Goal: Task Accomplishment & Management: Manage account settings

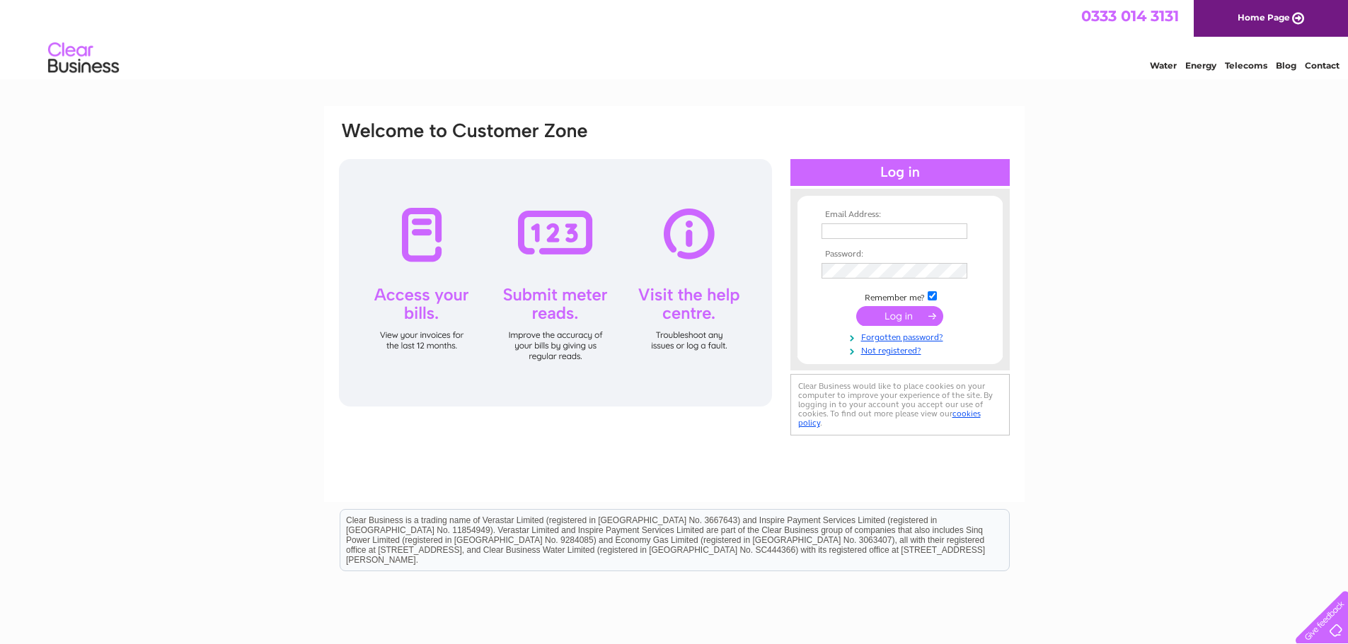
click at [917, 233] on input "text" at bounding box center [894, 232] width 146 height 16
type input "trisha.miller@sunamp.com"
click at [905, 317] on input "submit" at bounding box center [899, 318] width 87 height 20
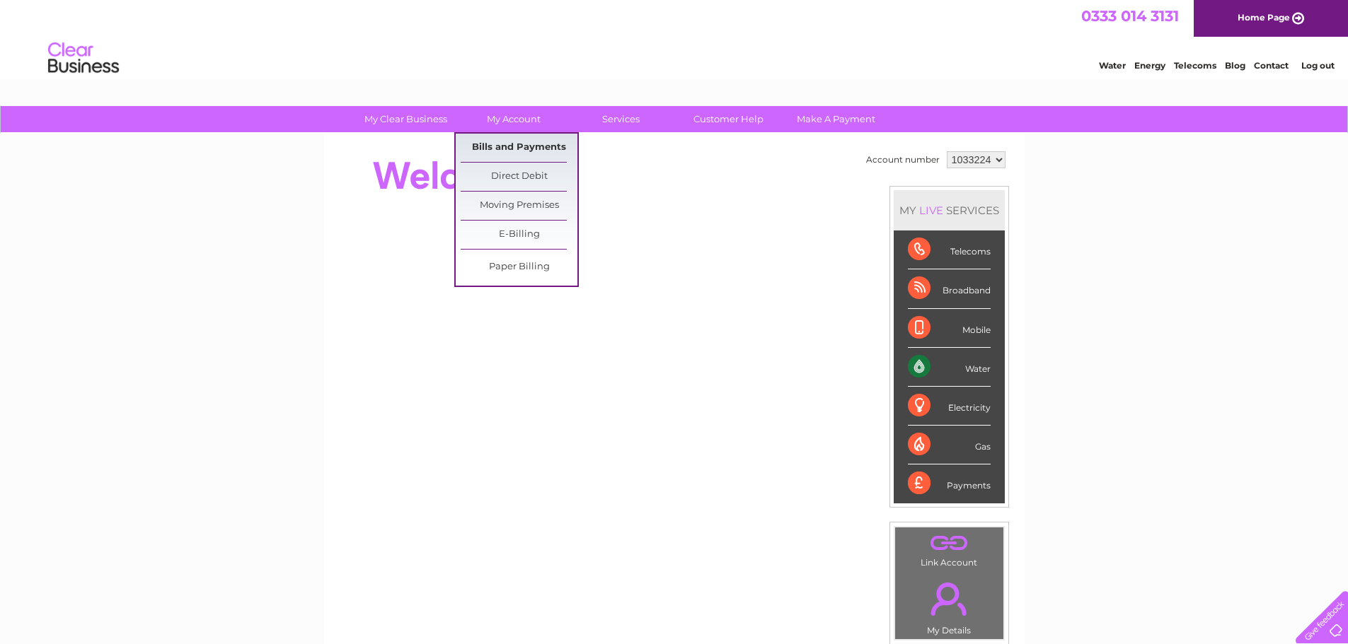
click at [543, 147] on link "Bills and Payments" at bounding box center [519, 148] width 117 height 28
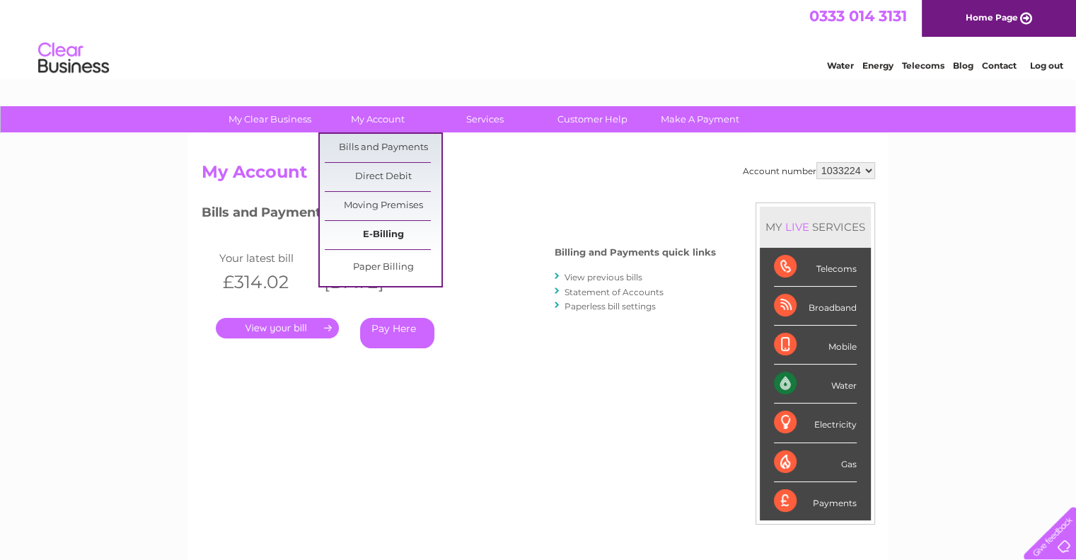
click at [398, 227] on link "E-Billing" at bounding box center [383, 235] width 117 height 28
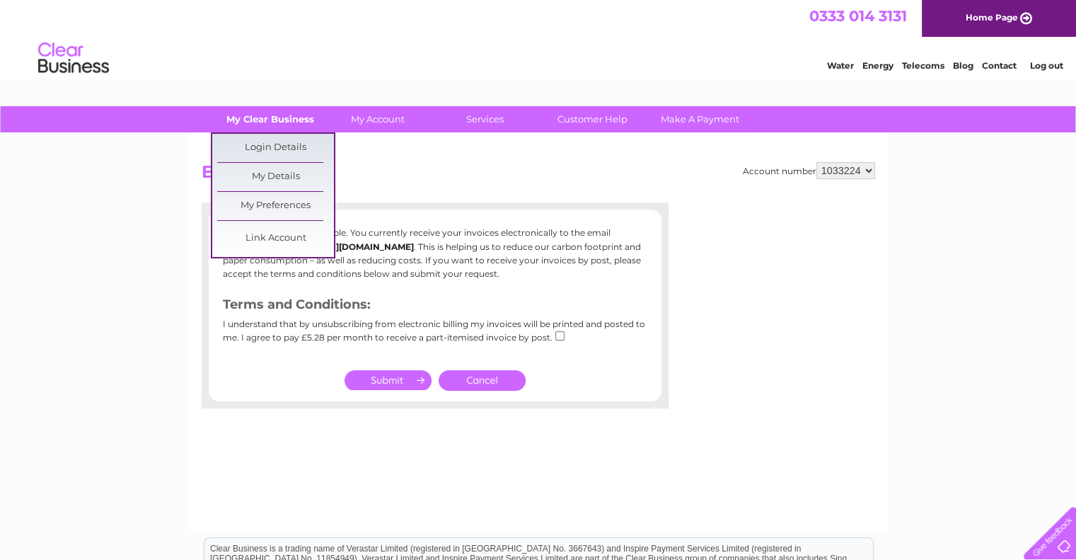
click at [281, 117] on link "My Clear Business" at bounding box center [270, 119] width 117 height 26
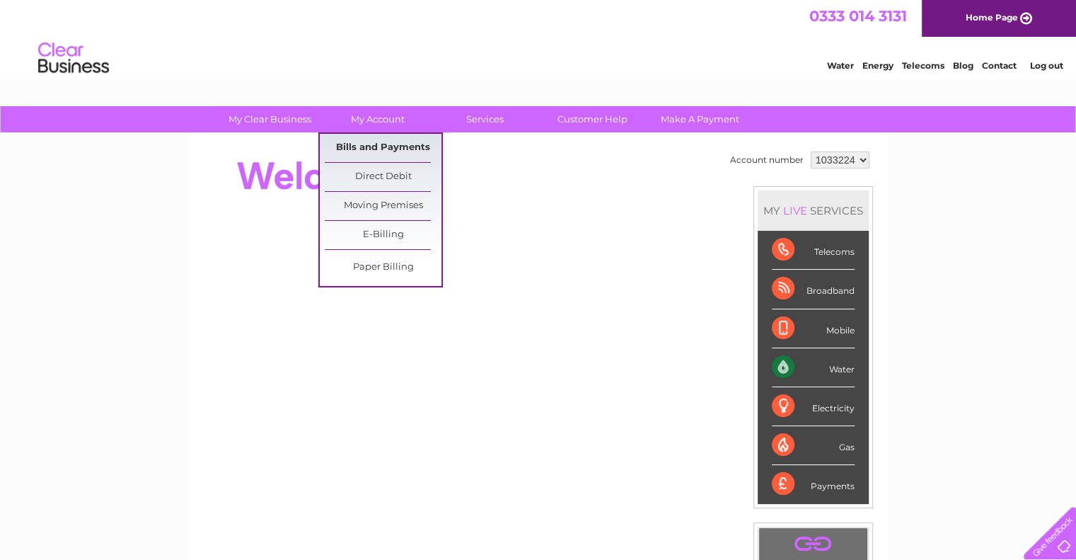
click at [385, 145] on link "Bills and Payments" at bounding box center [383, 148] width 117 height 28
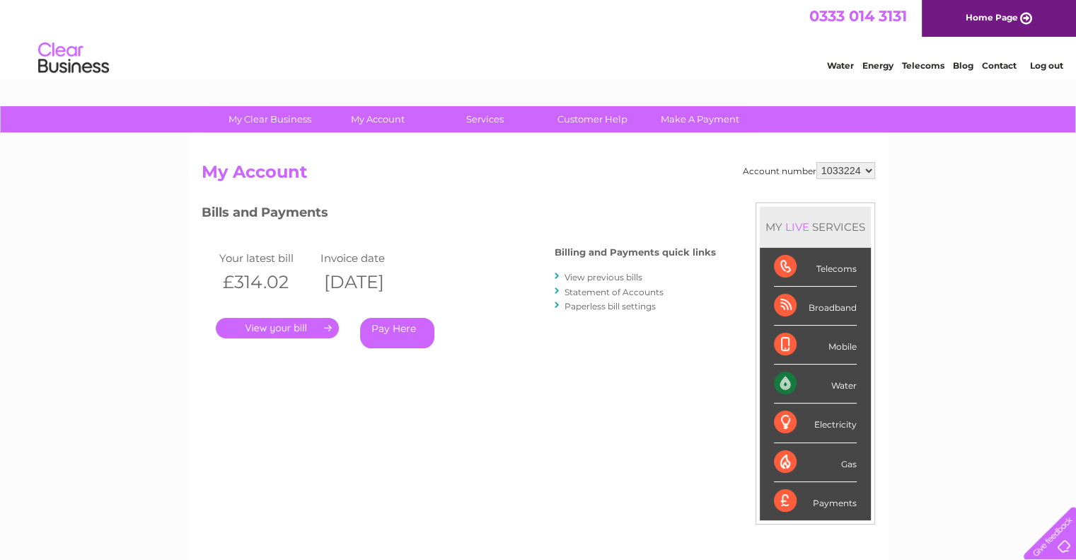
click at [613, 273] on link "View previous bills" at bounding box center [604, 277] width 78 height 11
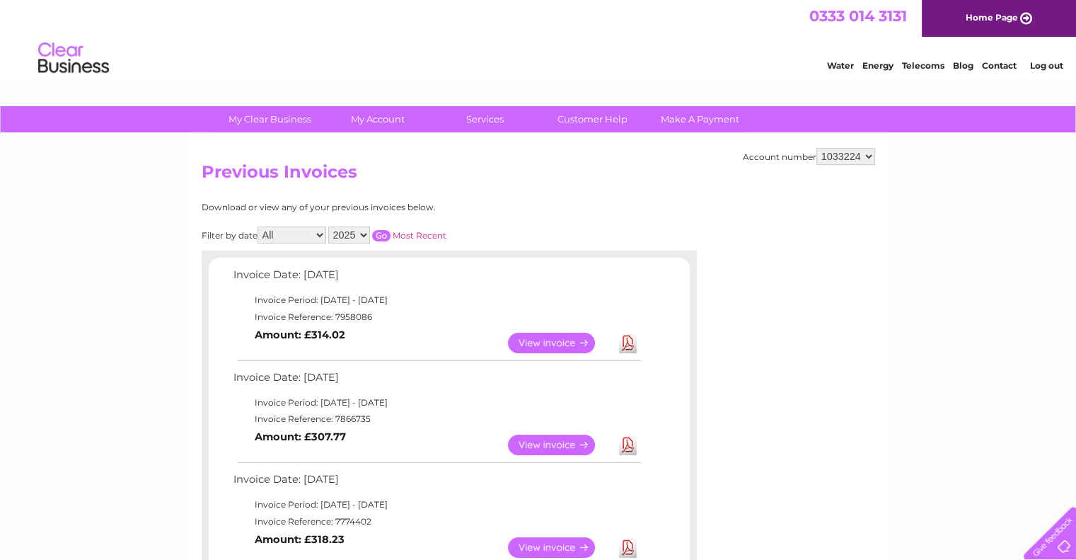
scroll to position [71, 0]
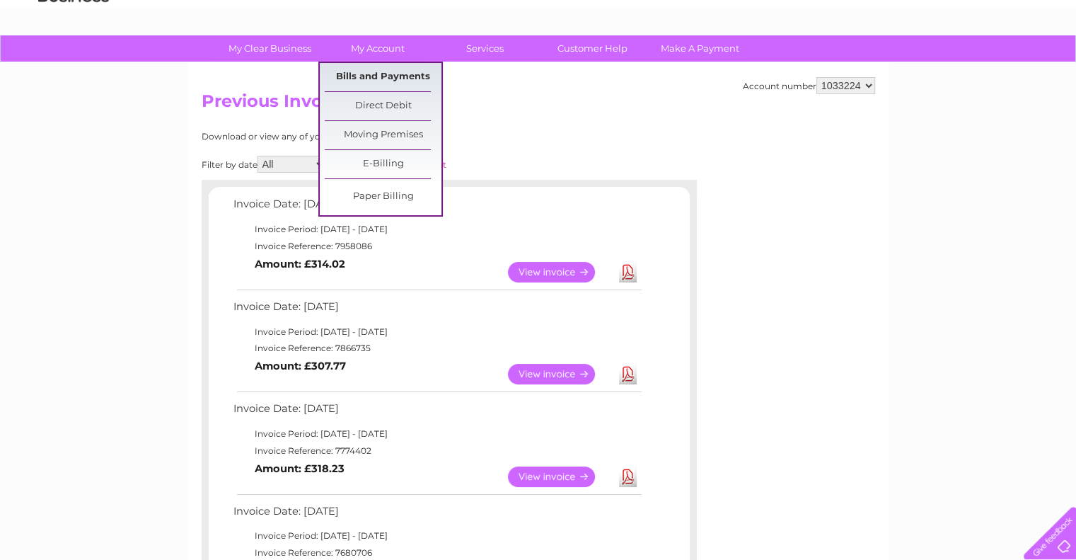
click at [378, 74] on link "Bills and Payments" at bounding box center [383, 77] width 117 height 28
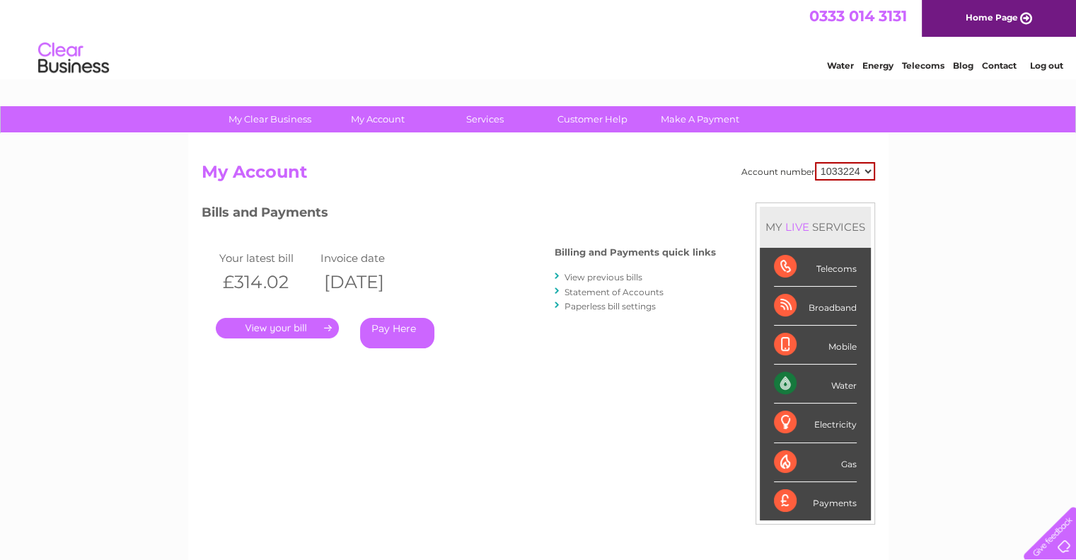
click at [598, 291] on link "Statement of Accounts" at bounding box center [614, 292] width 99 height 11
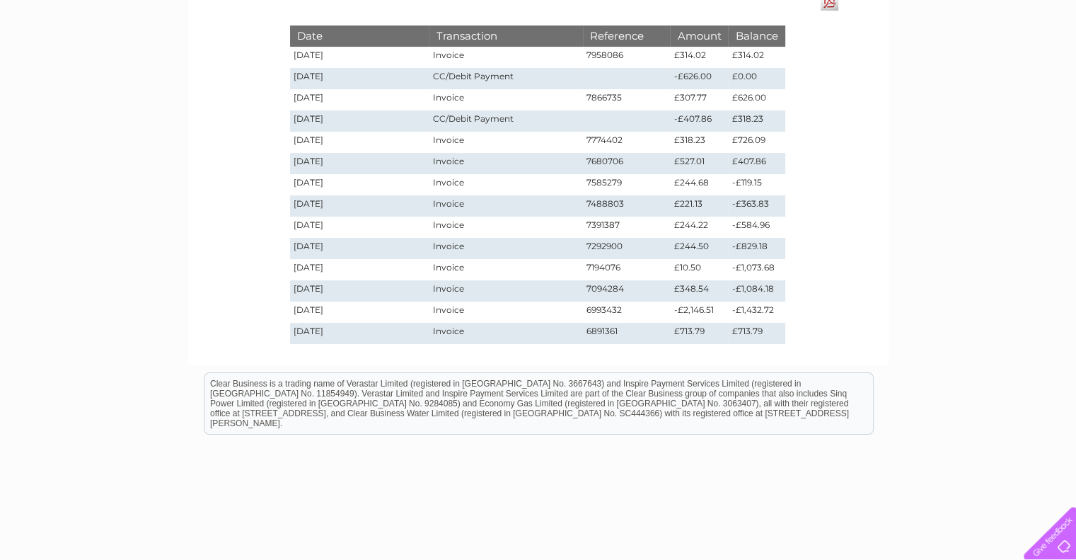
scroll to position [71, 0]
